Goal: Information Seeking & Learning: Learn about a topic

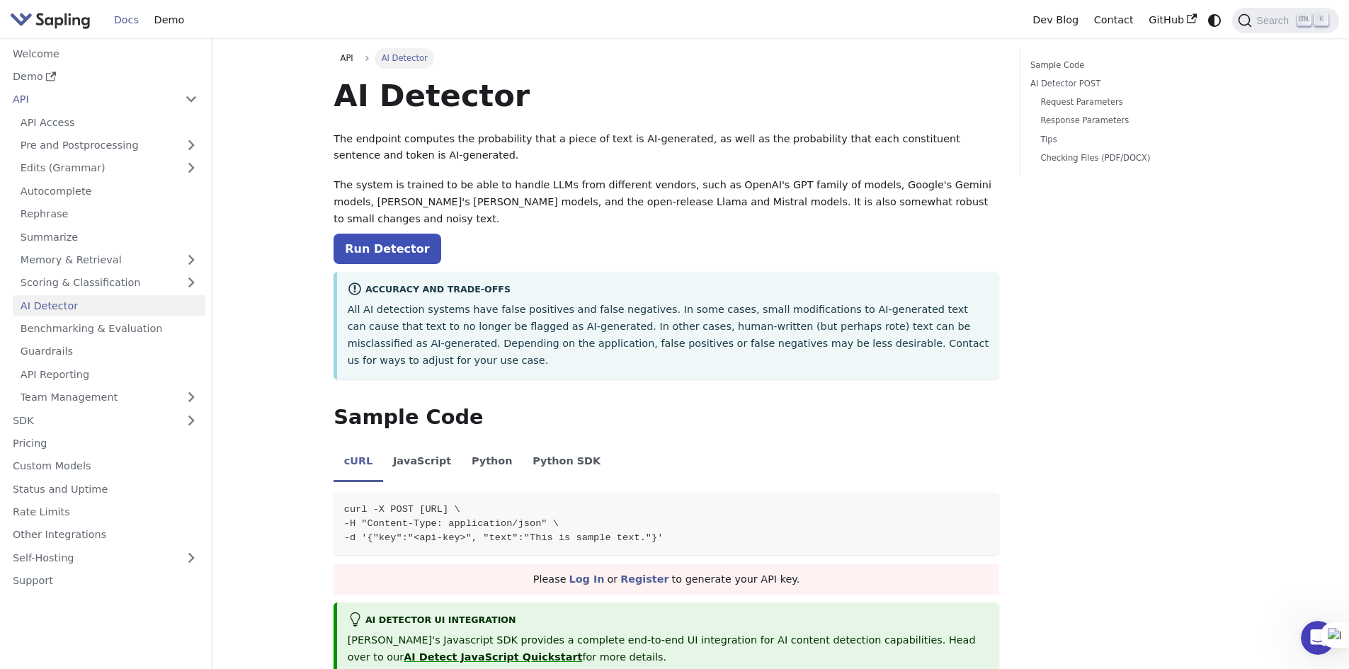
click at [122, 20] on link "Docs" at bounding box center [126, 20] width 40 height 22
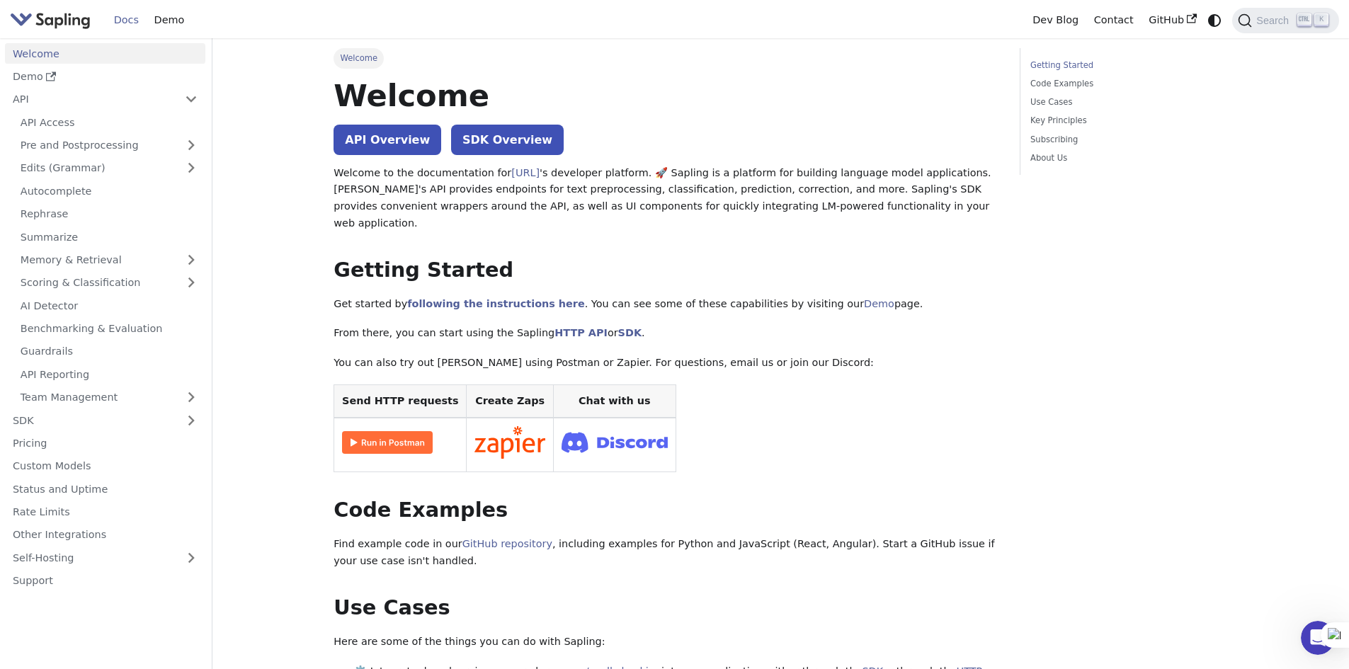
click at [64, 12] on img "Main" at bounding box center [50, 20] width 81 height 21
click at [72, 300] on link "AI Detector" at bounding box center [109, 305] width 193 height 21
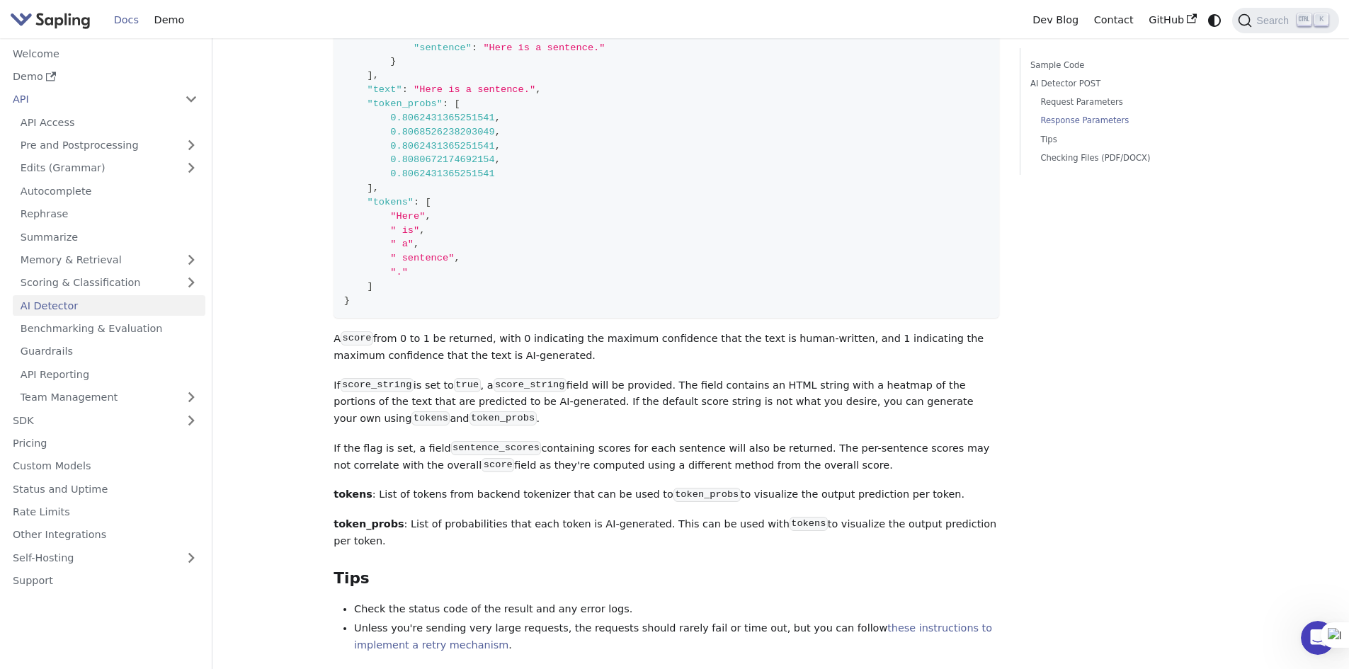
scroll to position [1689, 0]
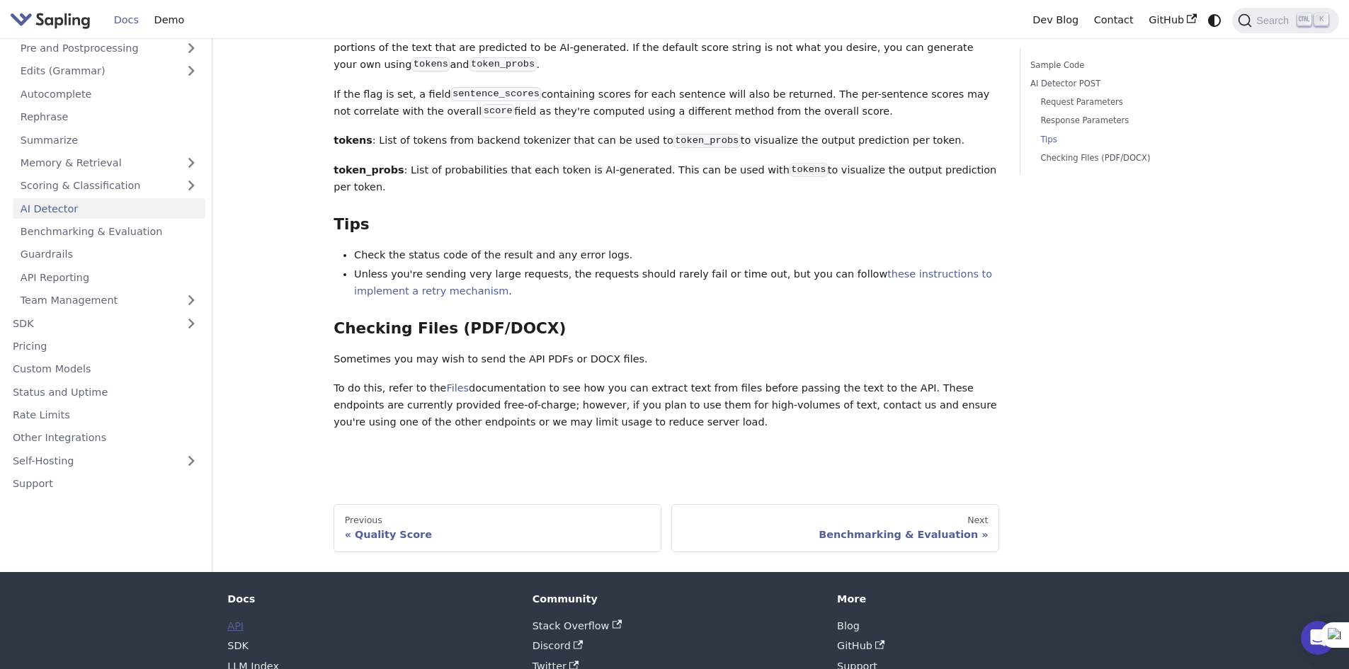
click at [237, 620] on link "API" at bounding box center [235, 625] width 16 height 11
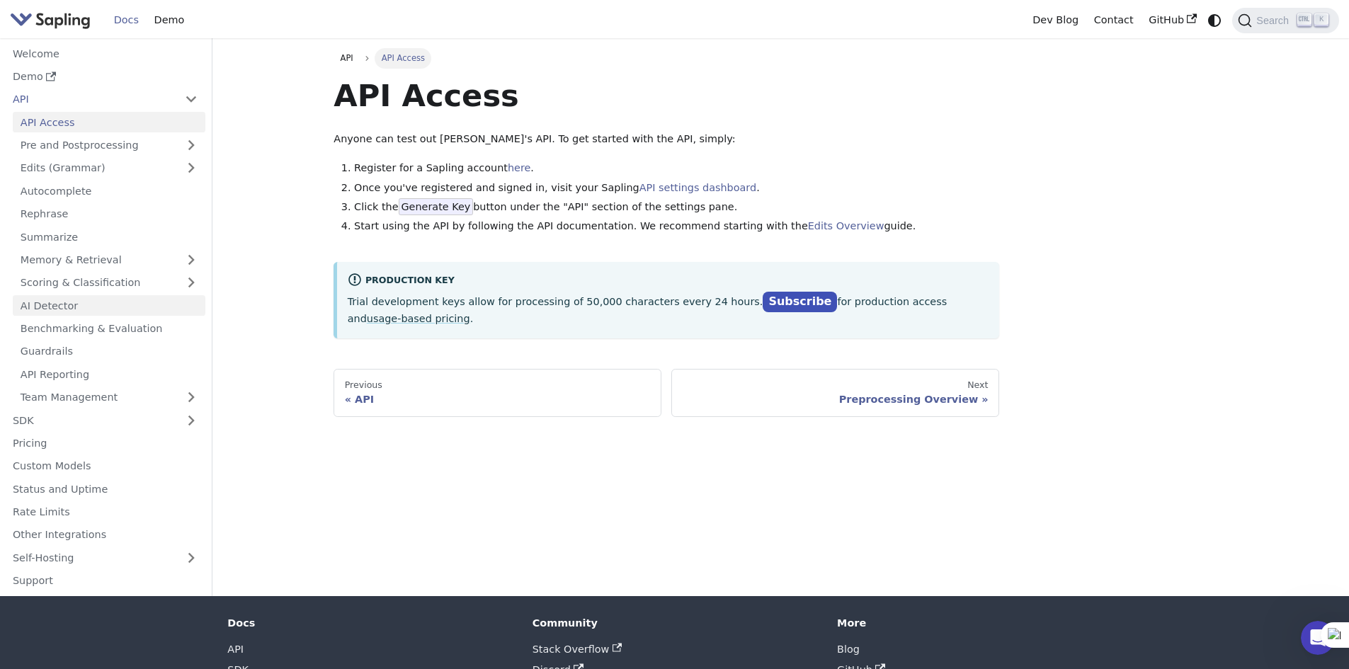
click at [47, 311] on link "AI Detector" at bounding box center [109, 305] width 193 height 21
